Goal: Contribute content: Contribute content

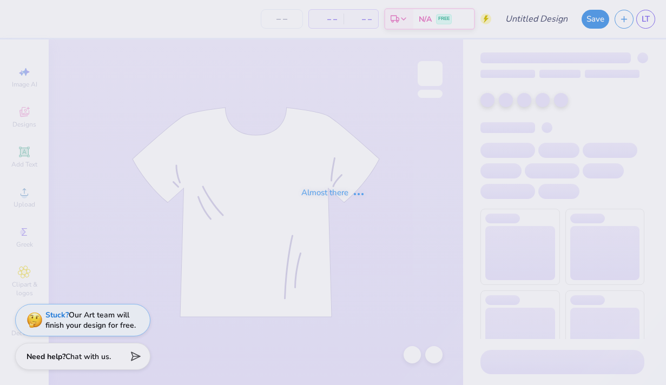
type input "ava poop"
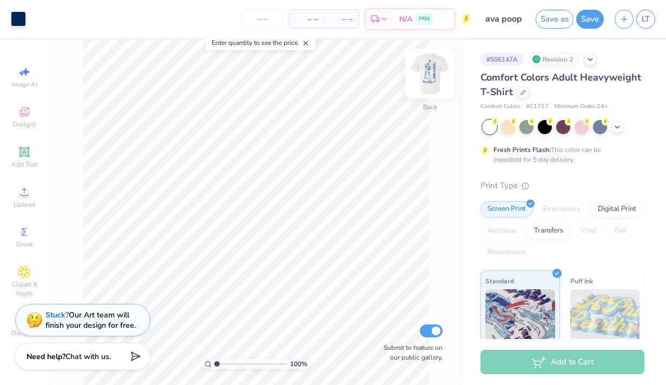
click at [432, 71] on img at bounding box center [429, 73] width 43 height 43
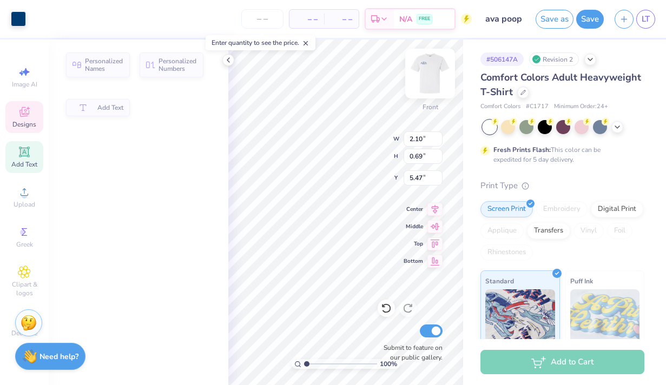
type input "5.35"
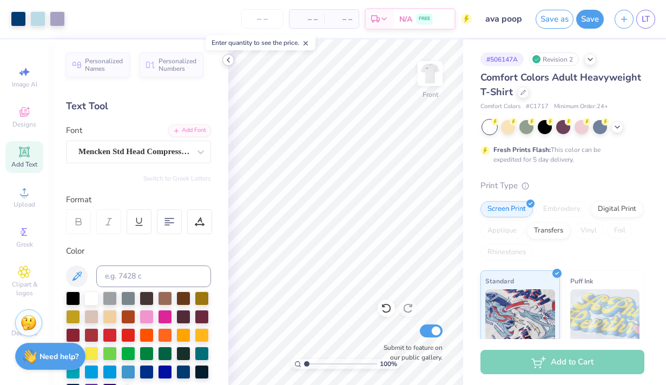
click at [231, 60] on icon at bounding box center [228, 60] width 9 height 9
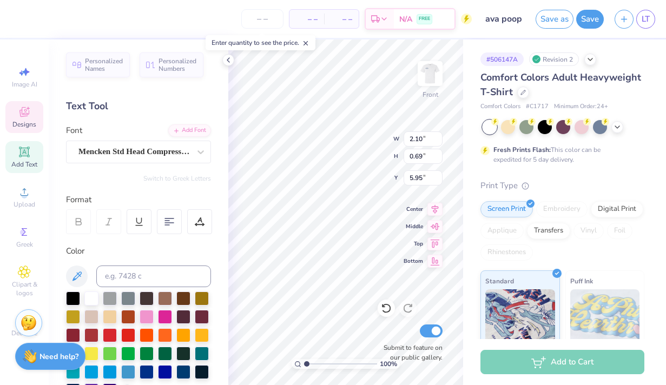
type input "5.95"
type input "1.63"
type input "10.98"
type input "6.89"
type input "5.70"
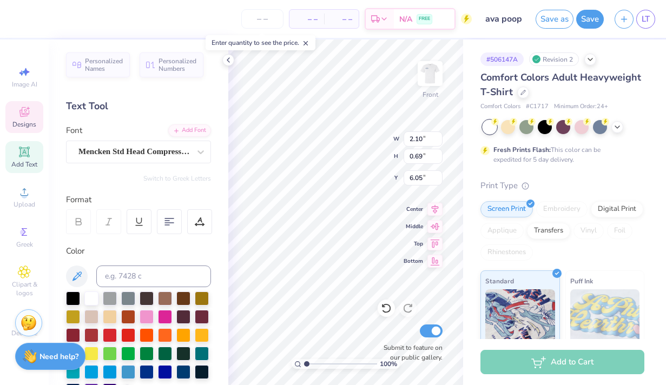
type input "6.05"
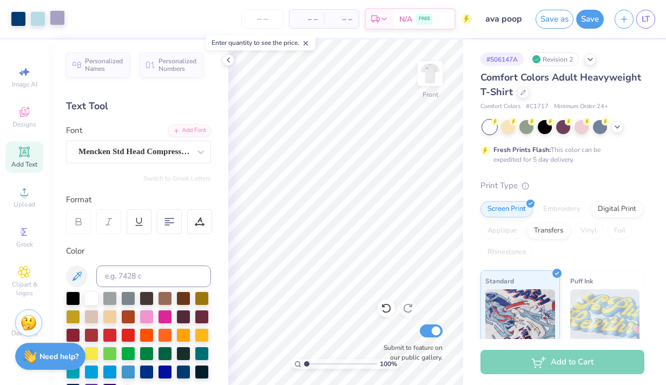
click at [59, 22] on div at bounding box center [57, 17] width 15 height 15
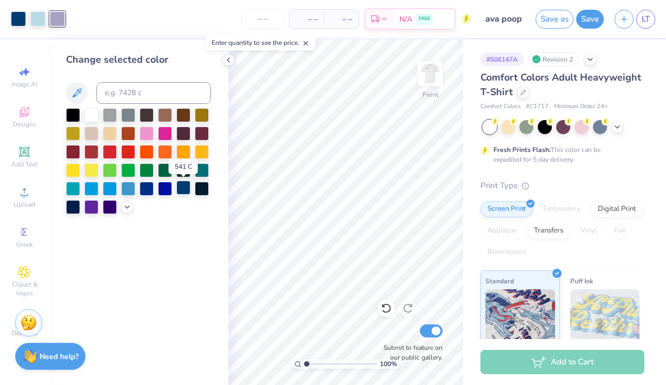
click at [184, 187] on div at bounding box center [183, 188] width 14 height 14
click at [544, 19] on button "Save as" at bounding box center [555, 17] width 38 height 19
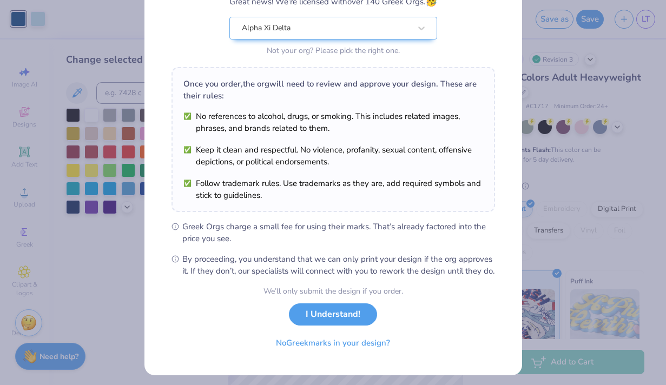
scroll to position [121, 0]
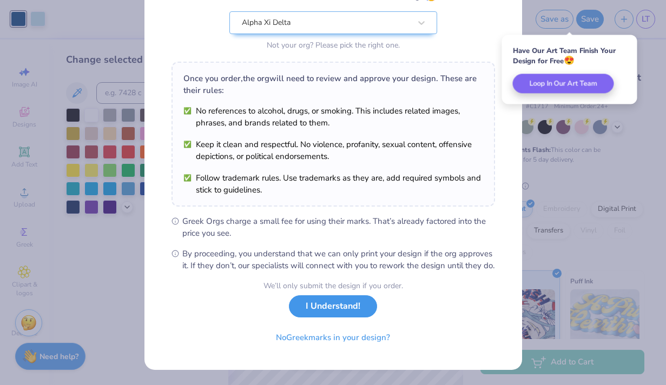
click at [316, 309] on button "I Understand!" at bounding box center [333, 306] width 88 height 22
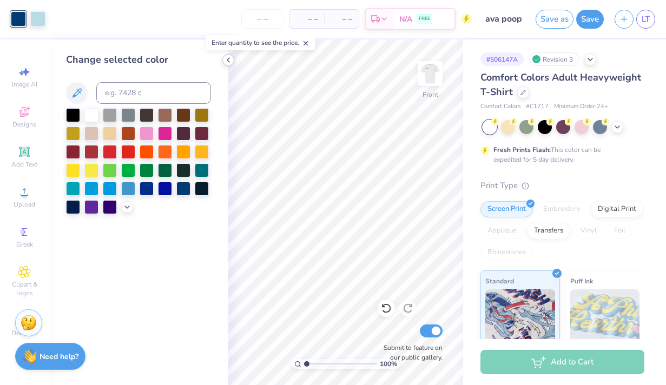
click at [227, 62] on icon at bounding box center [228, 60] width 9 height 9
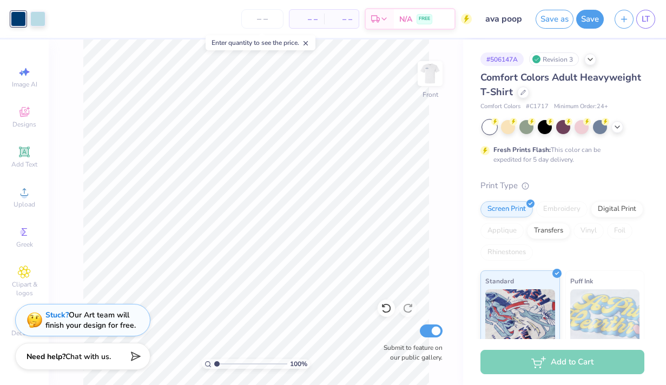
click at [306, 43] on icon at bounding box center [306, 43] width 8 height 8
click at [435, 84] on img at bounding box center [429, 73] width 43 height 43
click at [433, 71] on img at bounding box center [429, 73] width 43 height 43
